Goal: Task Accomplishment & Management: Manage account settings

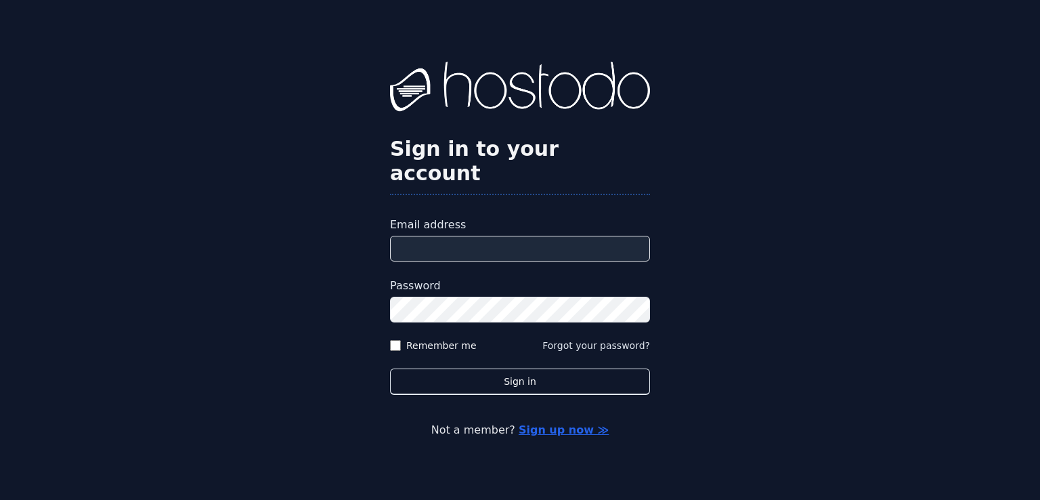
click at [469, 236] on input "Email address" at bounding box center [520, 249] width 260 height 26
type input "**********"
click at [390, 368] on button "Sign in" at bounding box center [520, 381] width 260 height 26
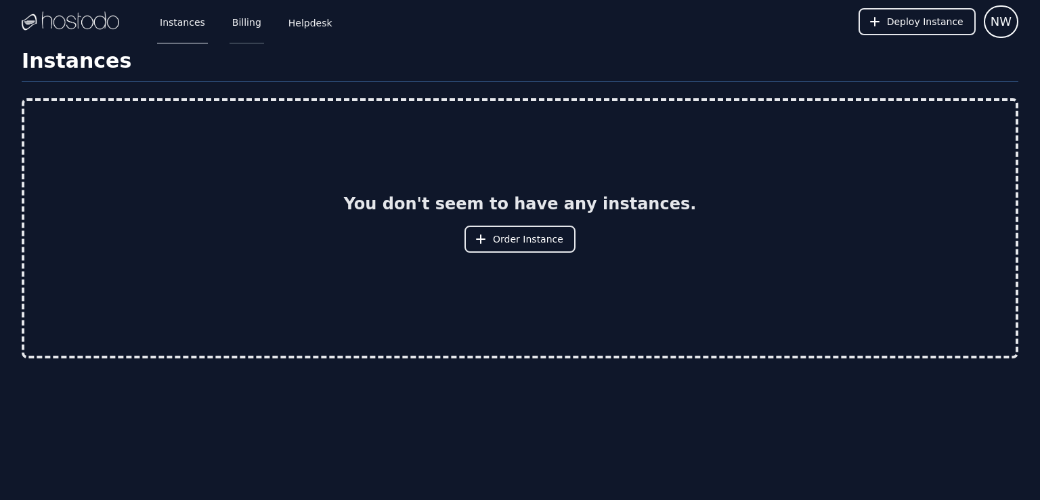
click at [240, 26] on link "Billing" at bounding box center [246, 21] width 35 height 45
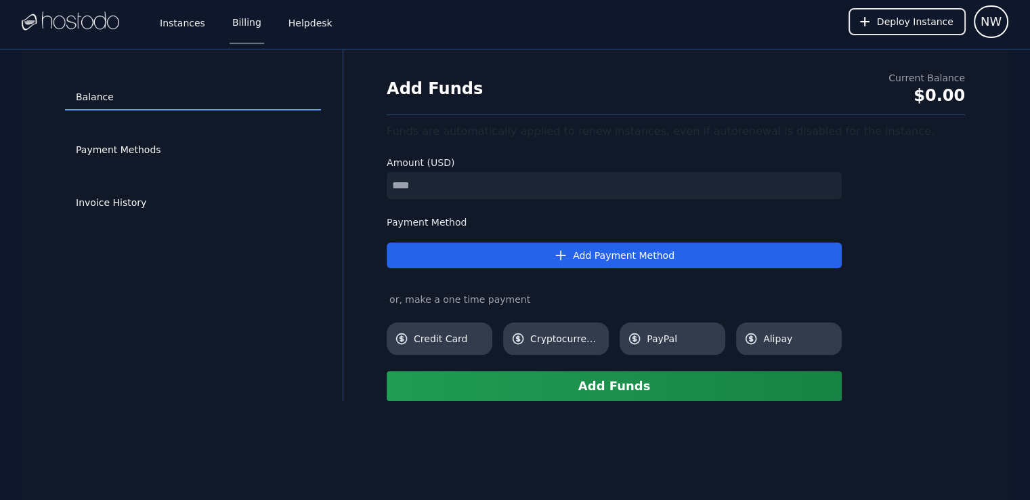
click at [287, 22] on link "Helpdesk" at bounding box center [310, 21] width 49 height 45
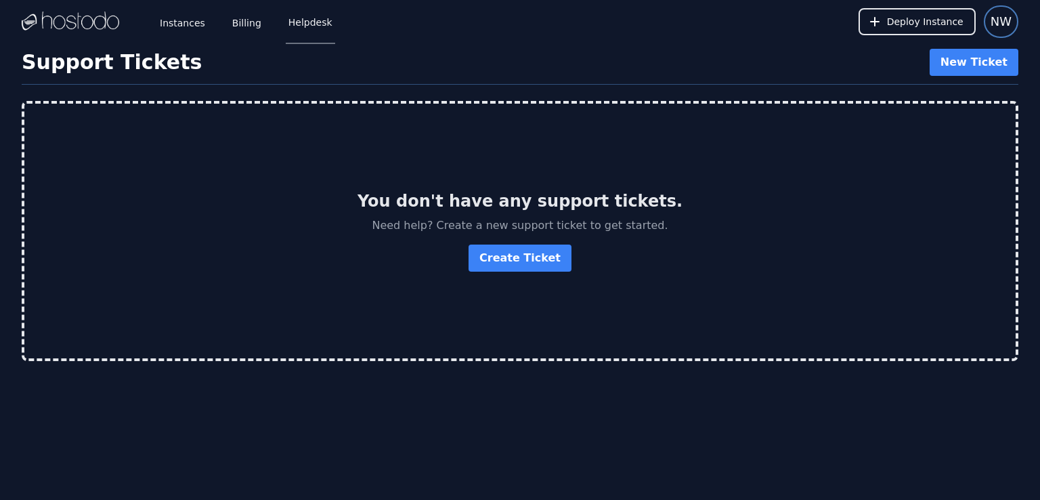
click at [1004, 25] on span "NW" at bounding box center [1000, 21] width 21 height 19
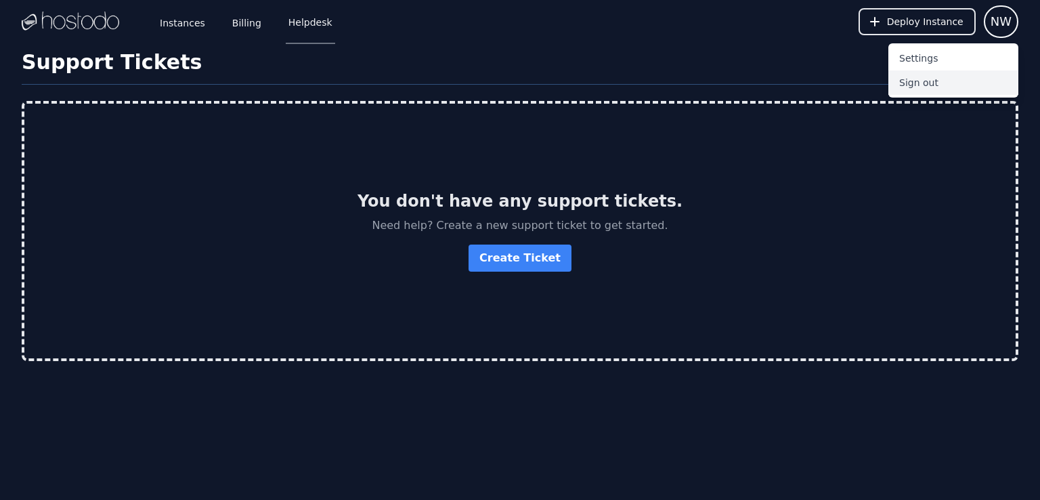
click at [917, 83] on button "Sign out" at bounding box center [953, 82] width 130 height 24
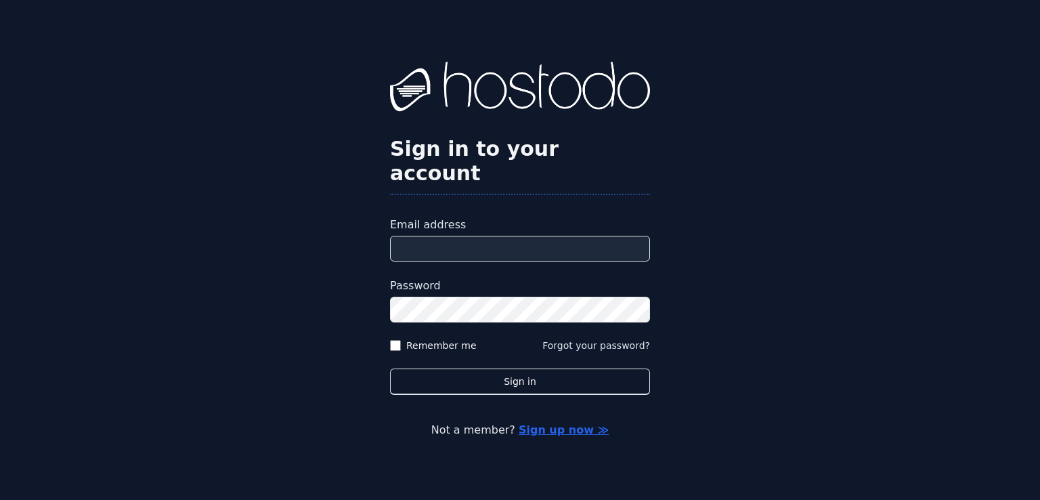
click at [430, 33] on div "Sign in to your account Email address Password Remember me Forgot your password…" at bounding box center [520, 250] width 1040 height 500
